Goal: Complete application form

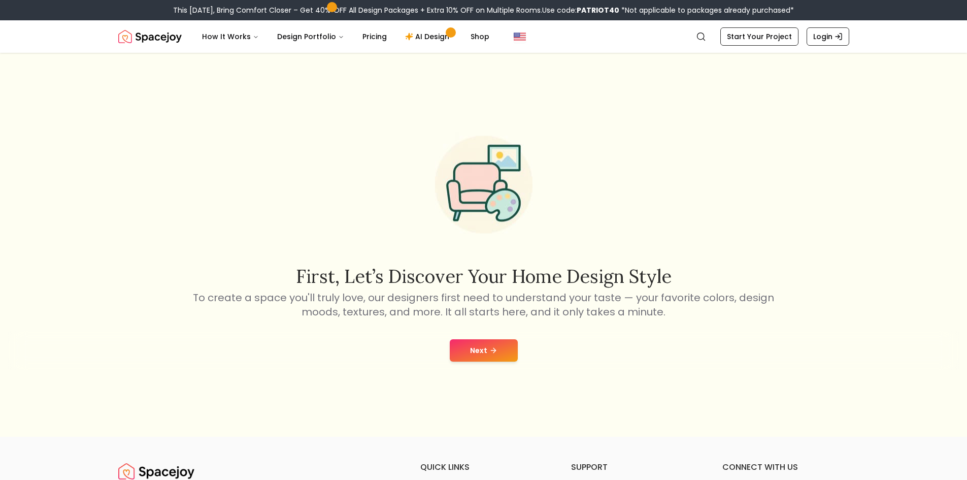
click at [477, 349] on button "Next" at bounding box center [484, 350] width 68 height 22
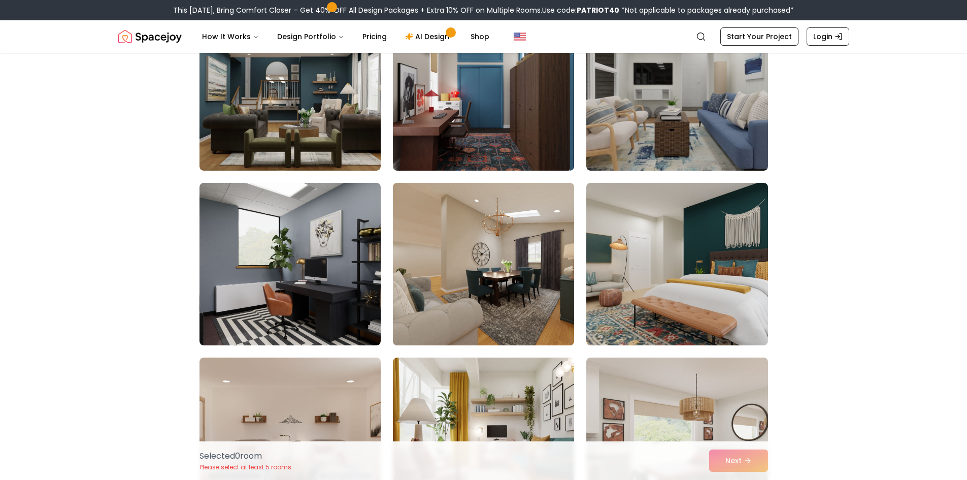
scroll to position [355, 0]
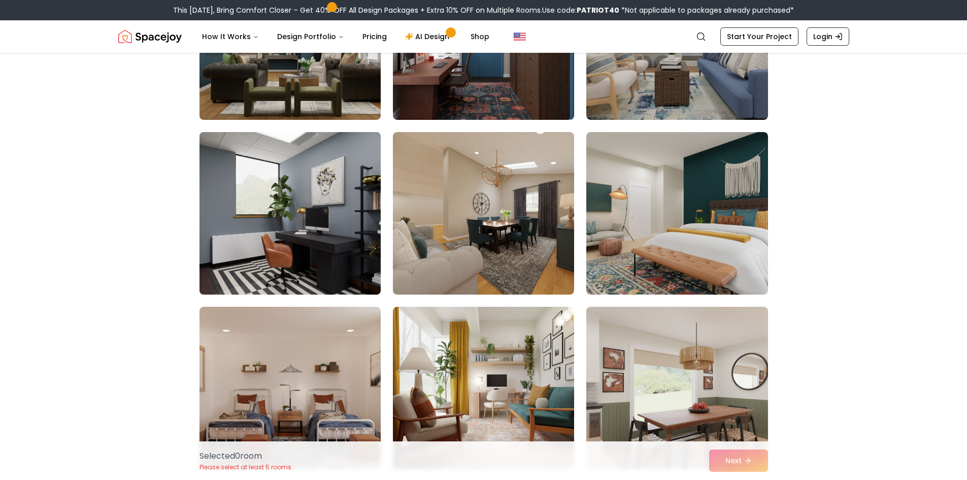
click at [319, 253] on img at bounding box center [290, 213] width 190 height 170
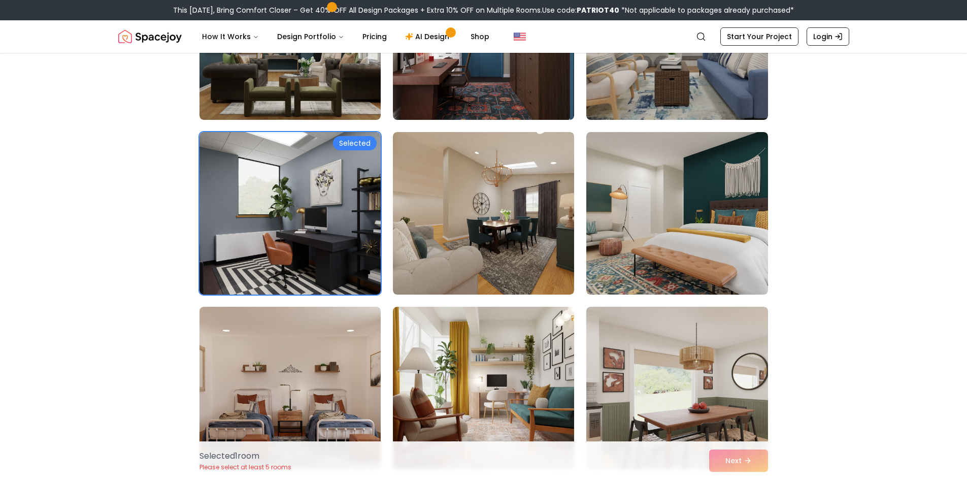
click at [732, 454] on div "Selected 1 room Please select at least 5 rooms Next" at bounding box center [483, 460] width 585 height 39
click at [746, 462] on div "Selected 1 room Please select at least 5 rooms Next" at bounding box center [483, 460] width 585 height 39
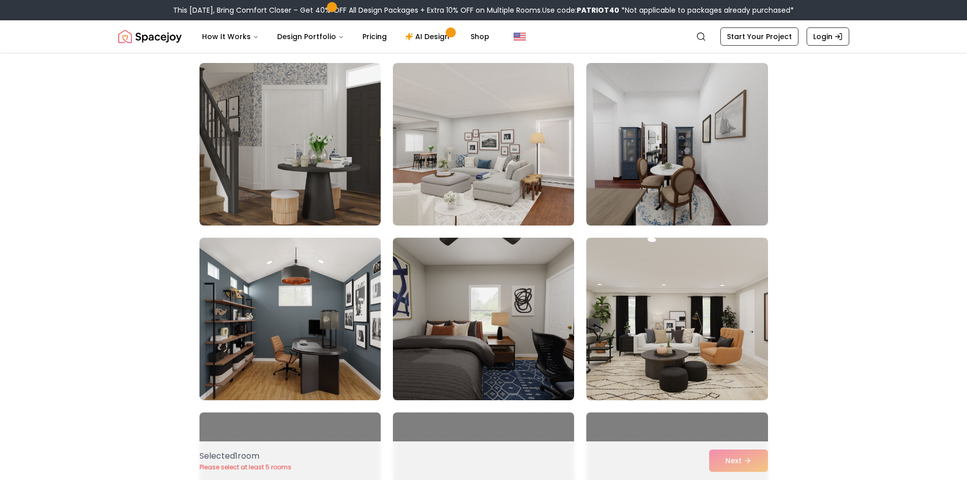
scroll to position [1624, 0]
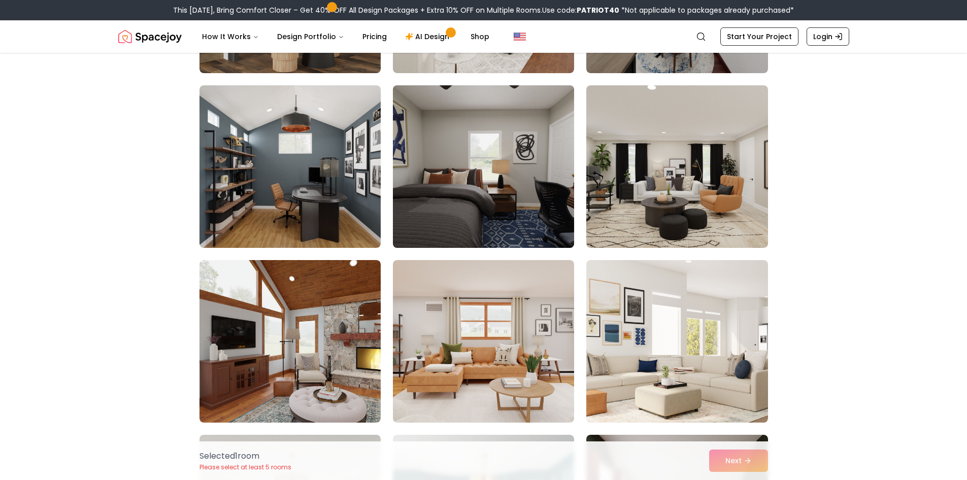
click at [498, 213] on img at bounding box center [483, 166] width 190 height 170
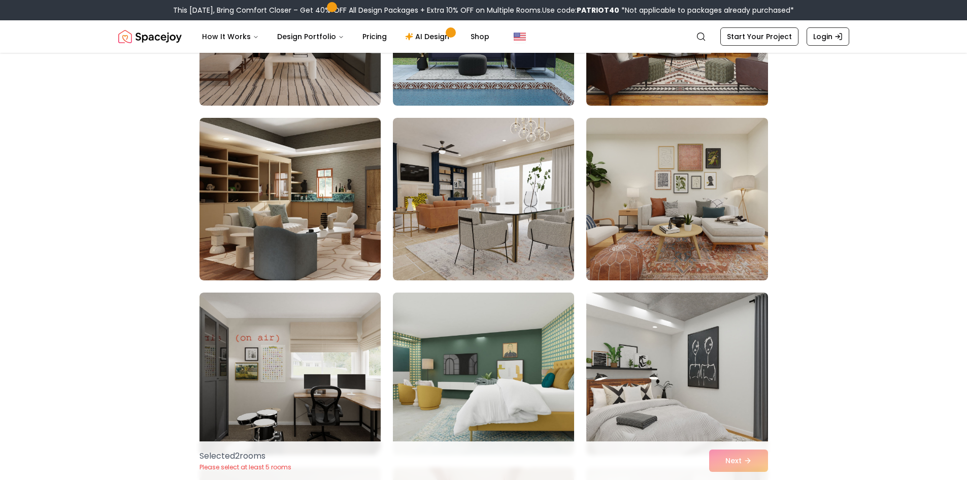
scroll to position [2791, 0]
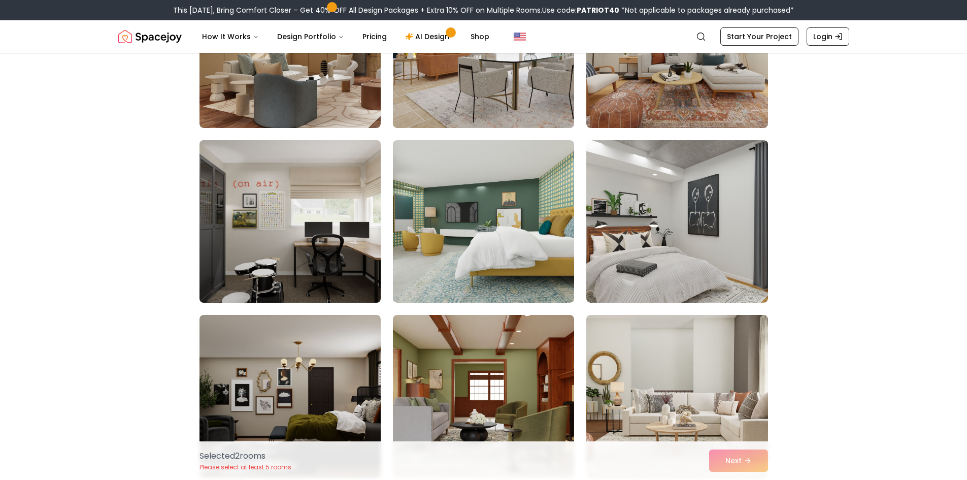
click at [314, 264] on img at bounding box center [290, 221] width 190 height 170
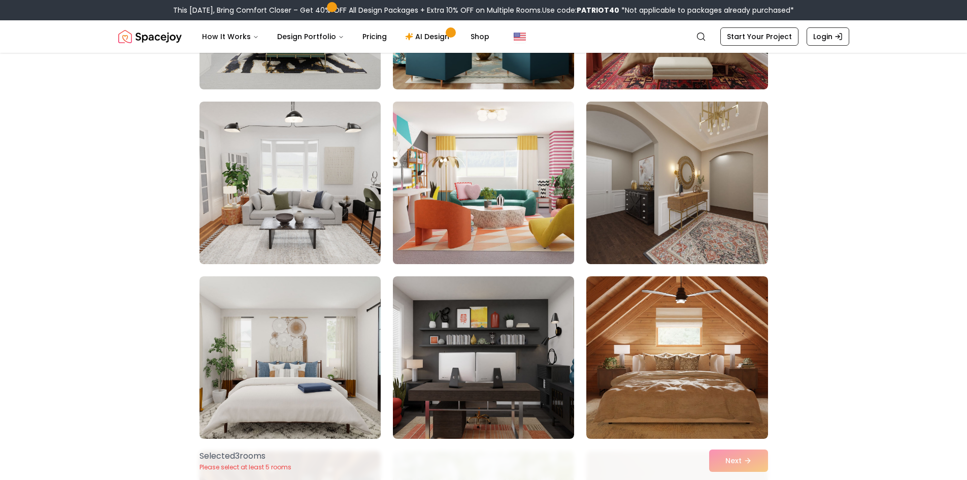
scroll to position [2334, 0]
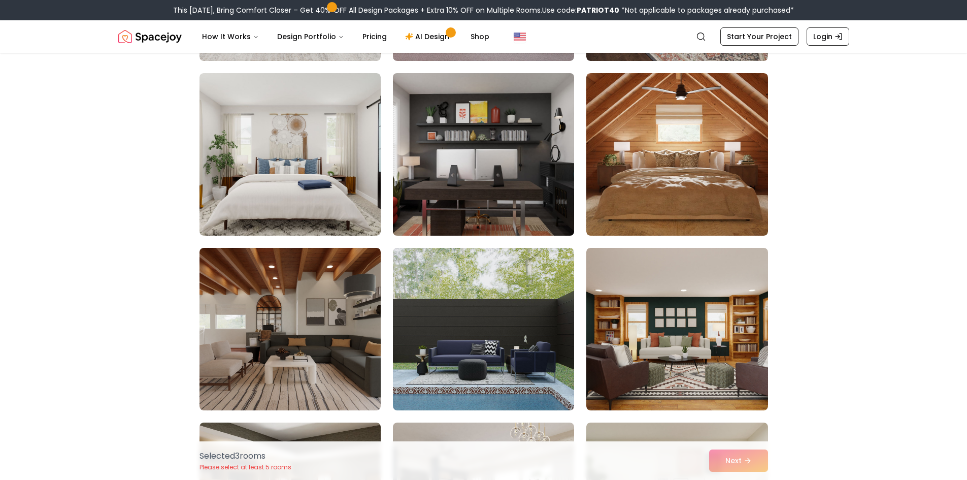
click at [545, 192] on img at bounding box center [483, 154] width 190 height 170
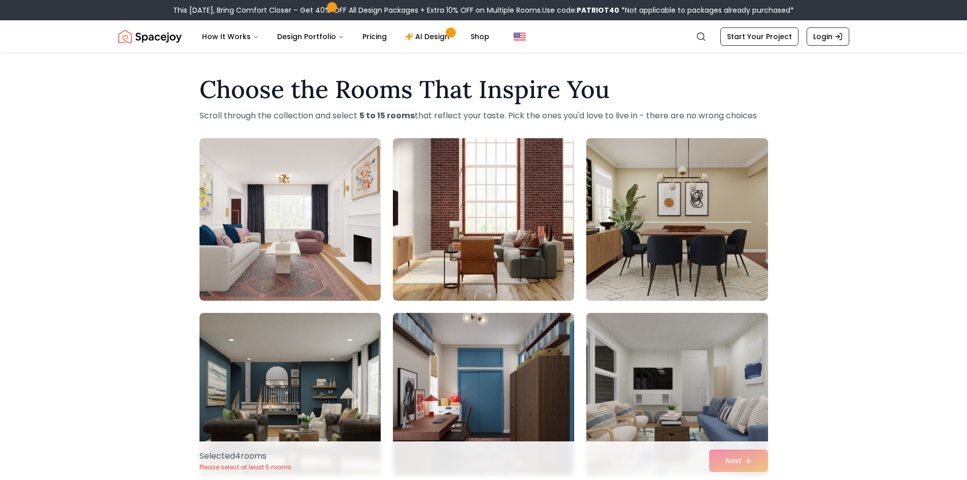
scroll to position [152, 0]
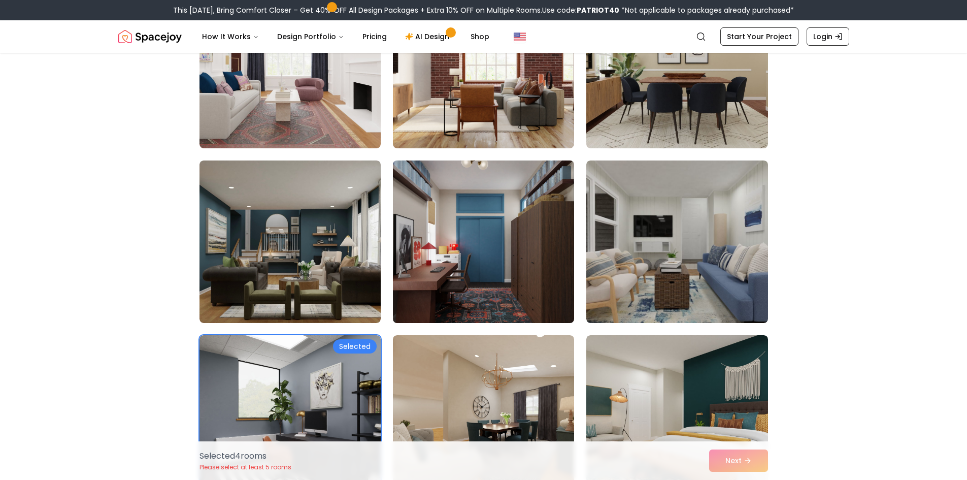
click at [489, 276] on img at bounding box center [483, 241] width 190 height 170
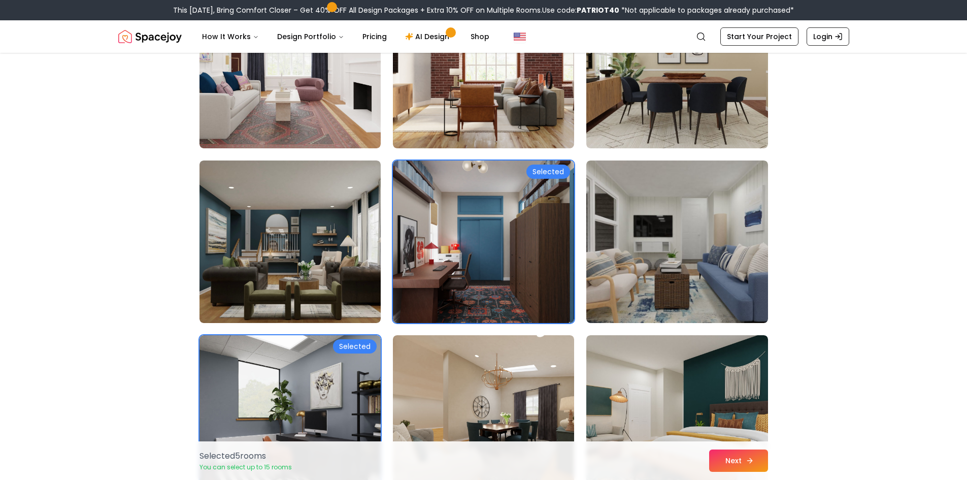
click at [745, 459] on icon at bounding box center [749, 460] width 8 height 8
